Goal: Information Seeking & Learning: Learn about a topic

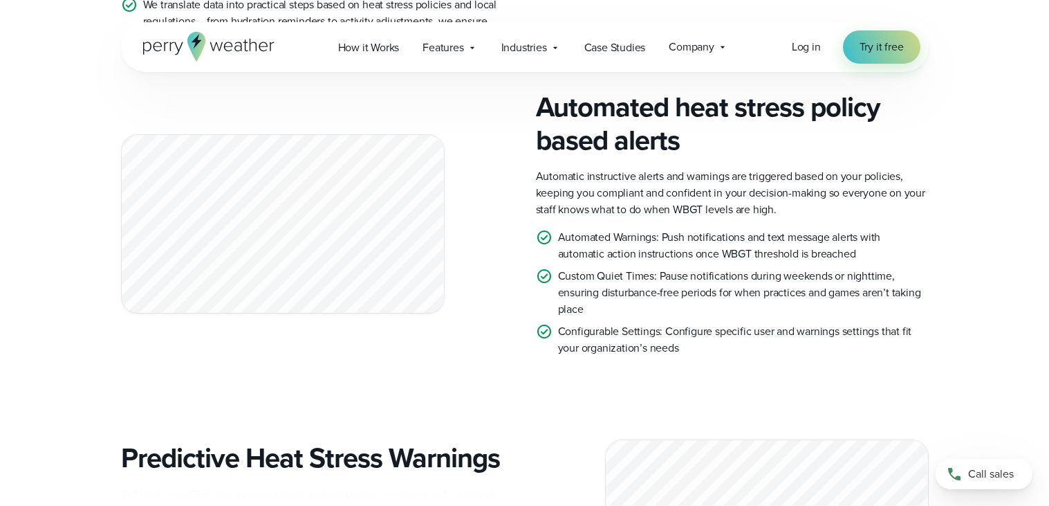
scroll to position [1551, 0]
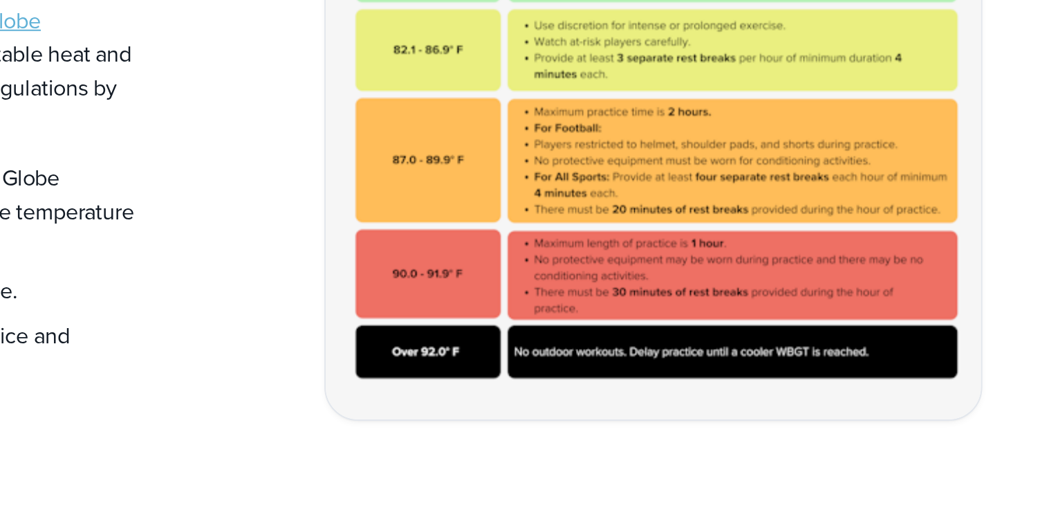
scroll to position [431, 0]
